Goal: Task Accomplishment & Management: Complete application form

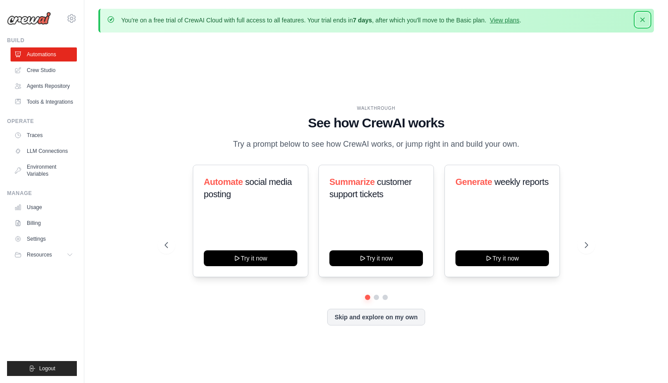
click at [640, 19] on icon "button" at bounding box center [642, 19] width 9 height 9
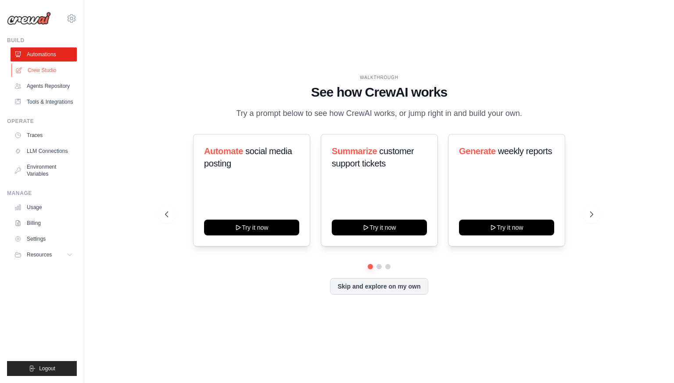
click at [36, 73] on link "Crew Studio" at bounding box center [44, 70] width 66 height 14
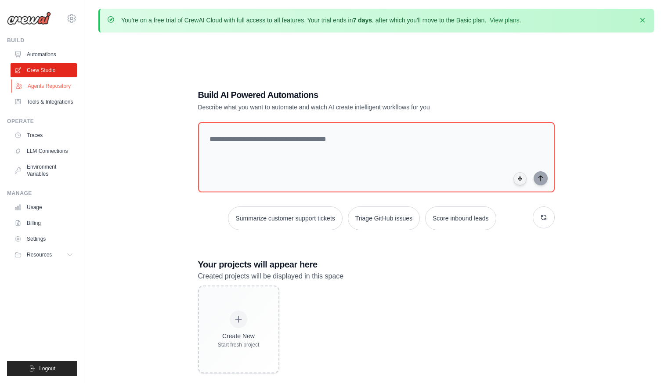
click at [36, 83] on link "Agents Repository" at bounding box center [44, 86] width 66 height 14
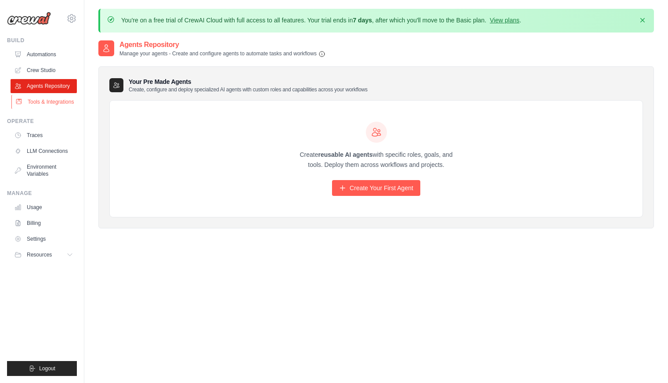
click at [60, 108] on link "Tools & Integrations" at bounding box center [44, 102] width 66 height 14
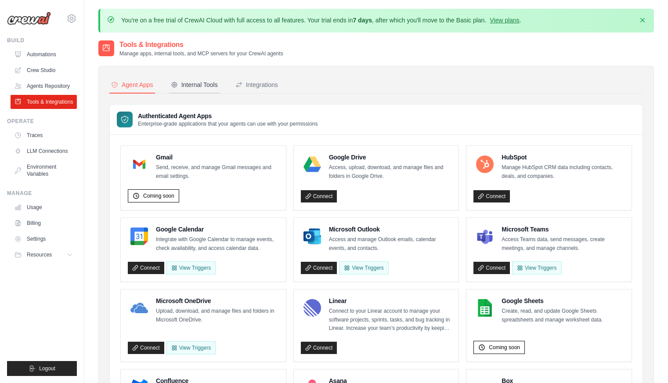
click at [218, 83] on div "Internal Tools" at bounding box center [194, 84] width 47 height 9
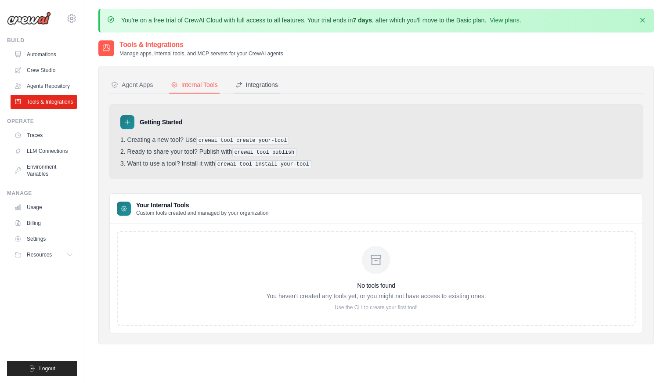
click at [272, 89] on button "Integrations" at bounding box center [257, 85] width 46 height 17
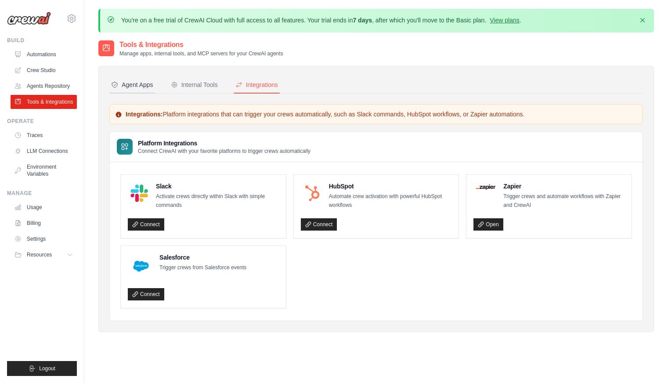
click at [146, 86] on div "Agent Apps" at bounding box center [132, 84] width 42 height 9
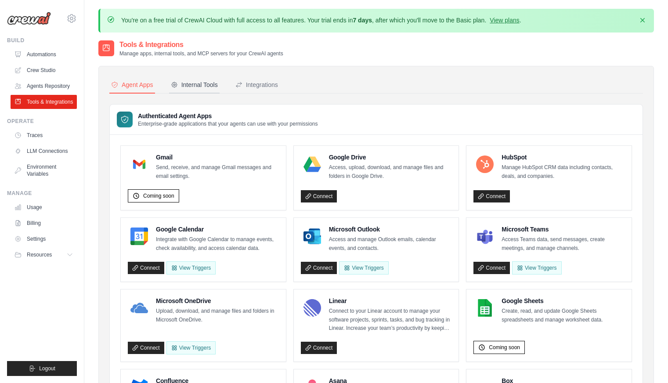
click at [193, 83] on div "Internal Tools" at bounding box center [194, 84] width 47 height 9
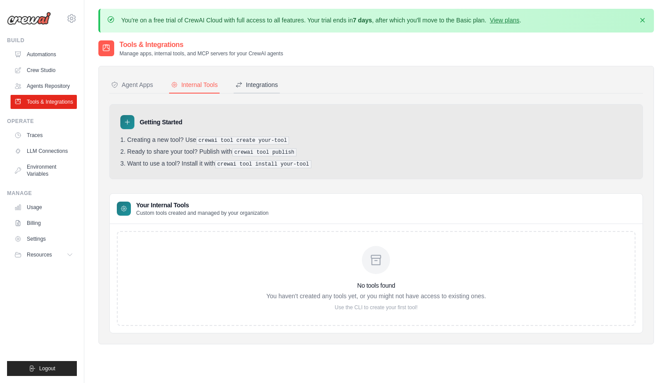
click at [272, 86] on div "Integrations" at bounding box center [256, 84] width 43 height 9
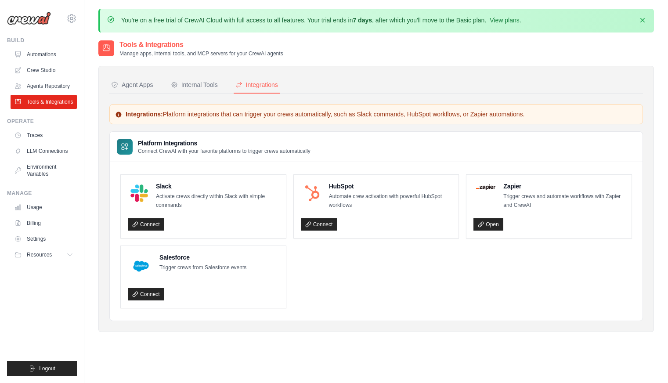
click at [159, 82] on nav "Agent Apps Internal Tools Integrations" at bounding box center [375, 85] width 533 height 17
click at [153, 83] on div "Agent Apps" at bounding box center [132, 84] width 42 height 9
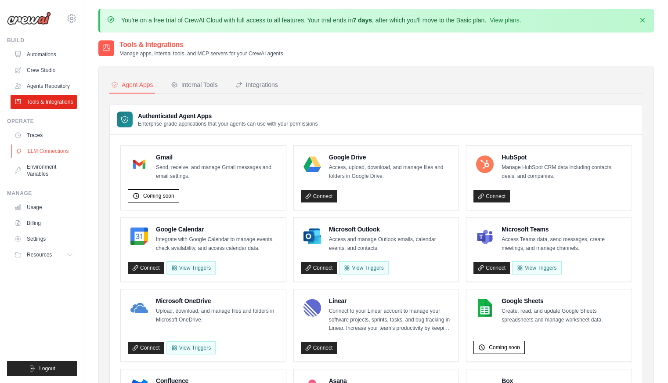
click at [53, 158] on link "LLM Connections" at bounding box center [44, 151] width 66 height 14
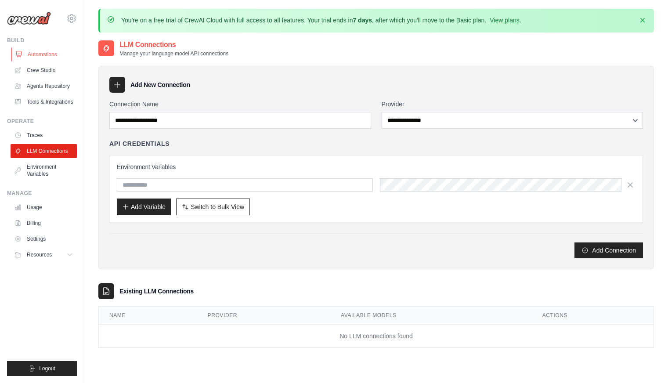
click at [44, 53] on link "Automations" at bounding box center [44, 54] width 66 height 14
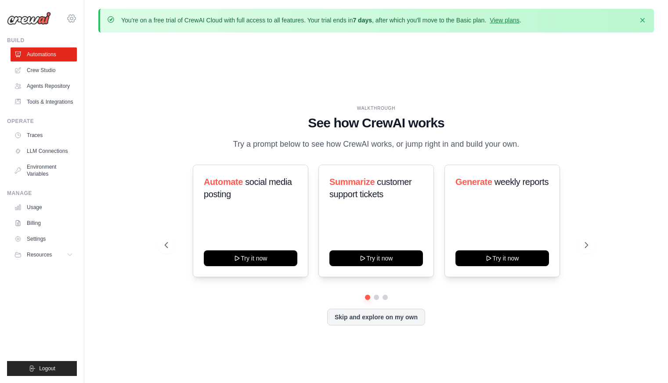
click at [70, 17] on icon at bounding box center [71, 18] width 11 height 11
click at [56, 158] on link "LLM Connections" at bounding box center [44, 151] width 66 height 14
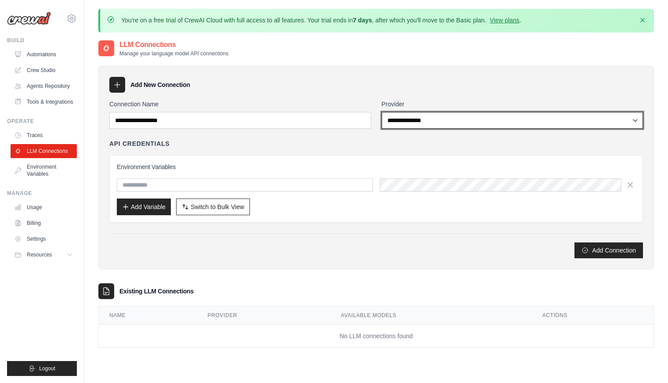
click at [518, 121] on select "**********" at bounding box center [513, 120] width 262 height 17
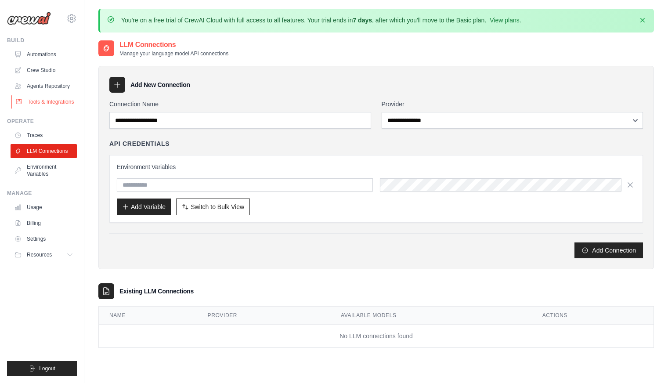
click at [40, 105] on link "Tools & Integrations" at bounding box center [44, 102] width 66 height 14
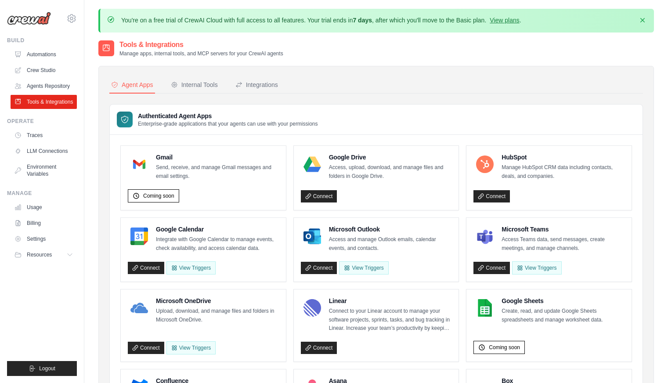
click at [52, 90] on link "Agents Repository" at bounding box center [44, 86] width 66 height 14
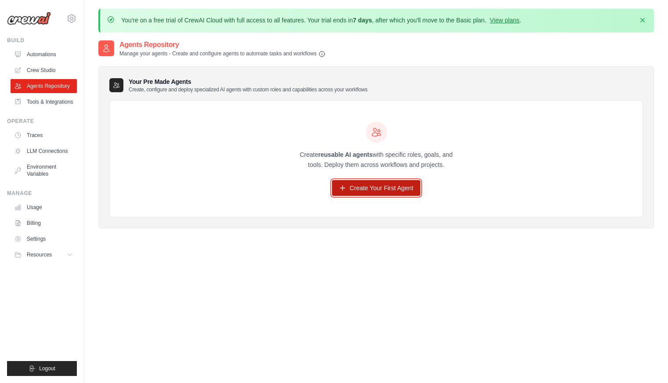
click at [363, 189] on link "Create Your First Agent" at bounding box center [376, 188] width 88 height 16
